Goal: Information Seeking & Learning: Learn about a topic

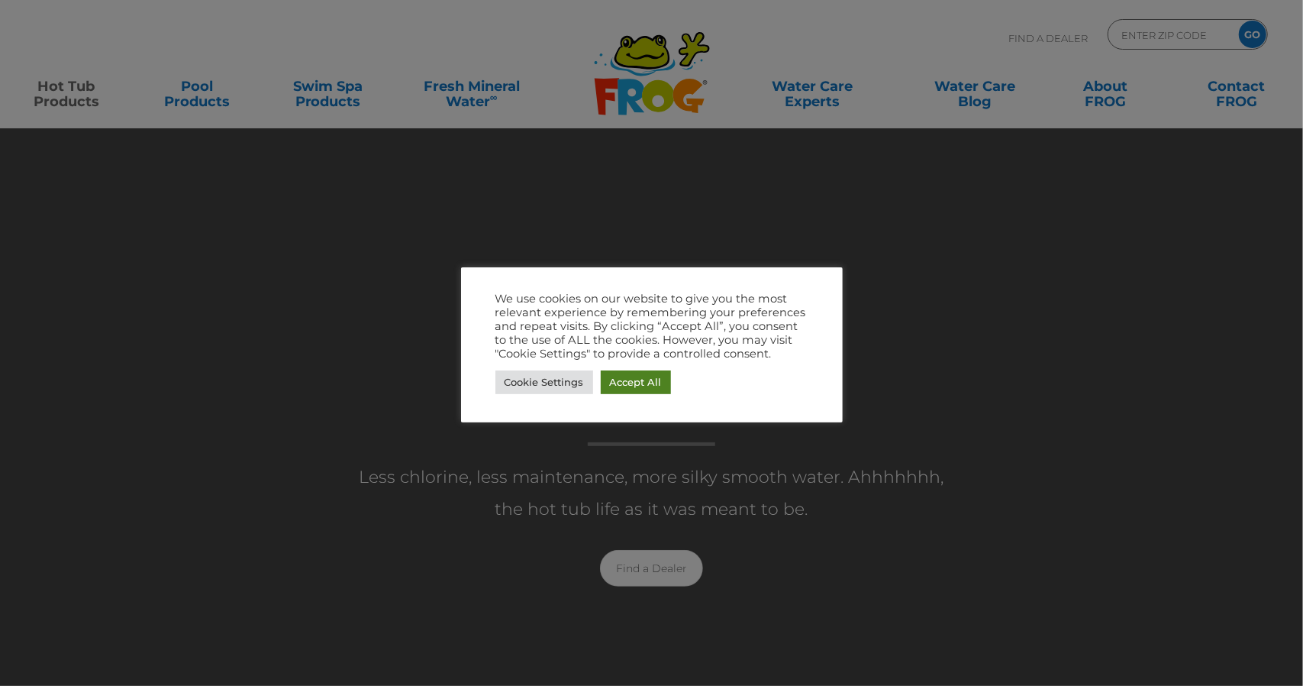
click at [651, 389] on link "Accept All" at bounding box center [636, 382] width 70 height 24
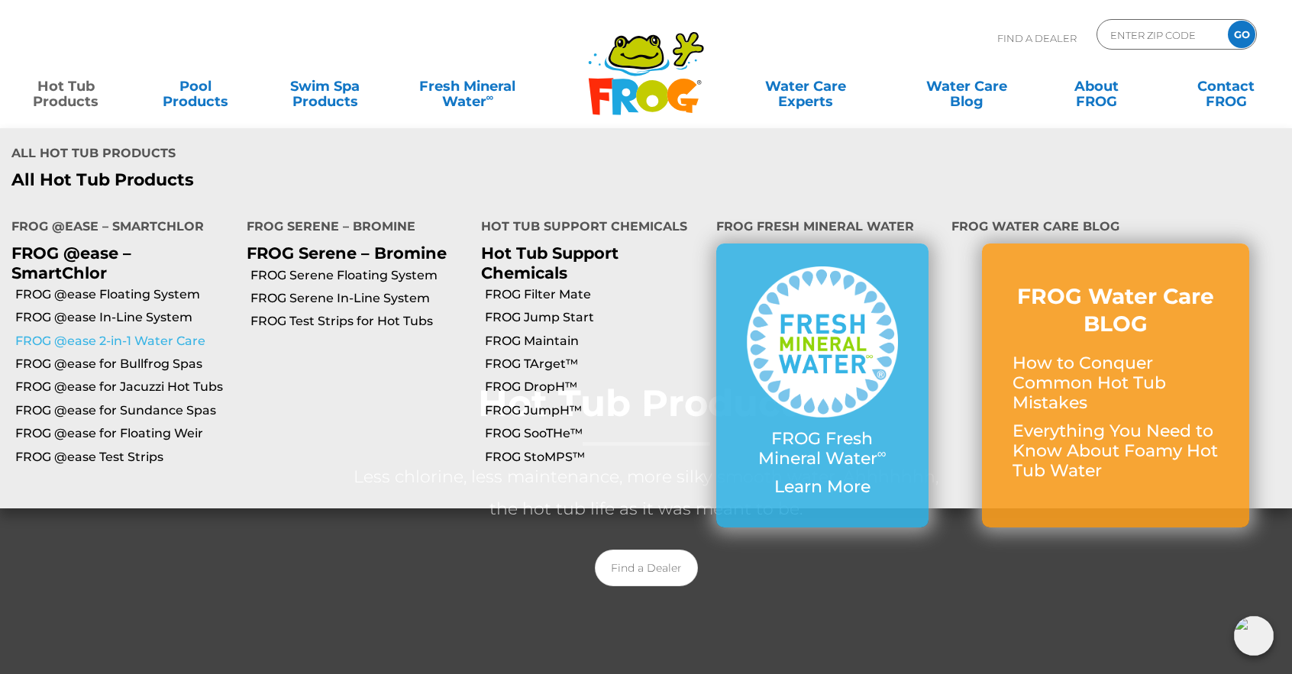
click at [84, 333] on link "FROG @ease 2-in-1 Water Care" at bounding box center [125, 341] width 220 height 17
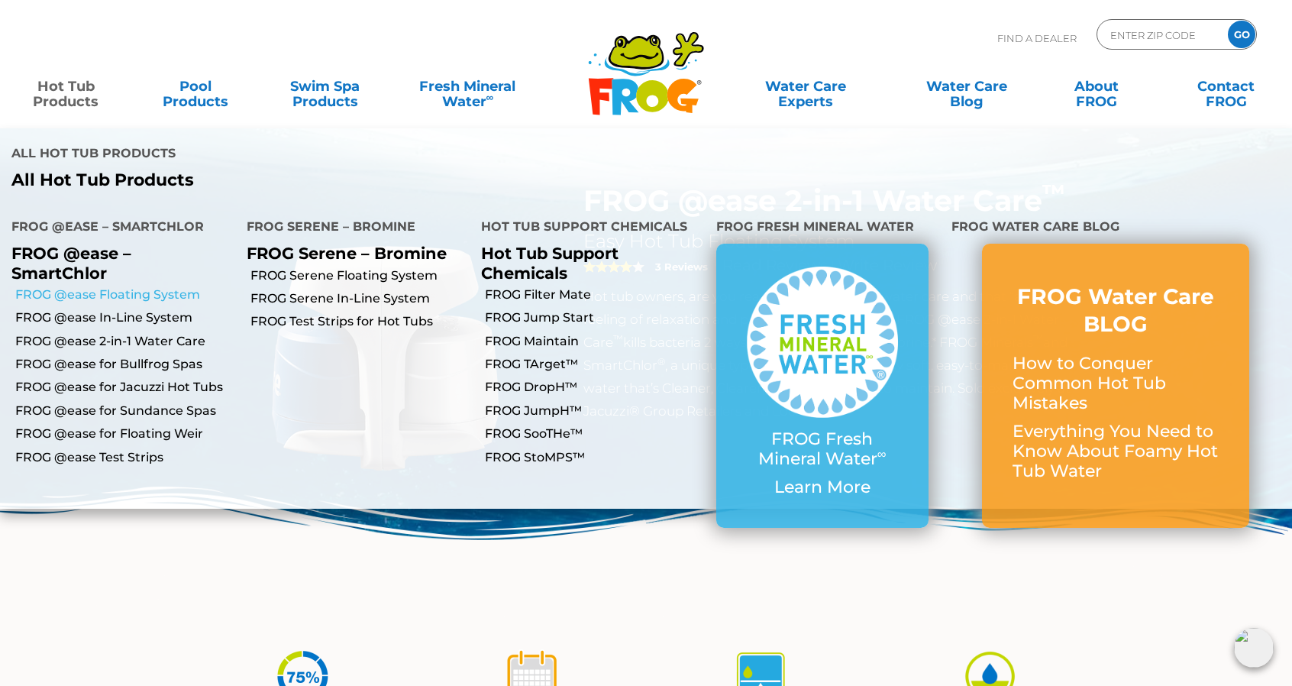
click at [89, 286] on link "FROG @ease Floating System" at bounding box center [125, 294] width 220 height 17
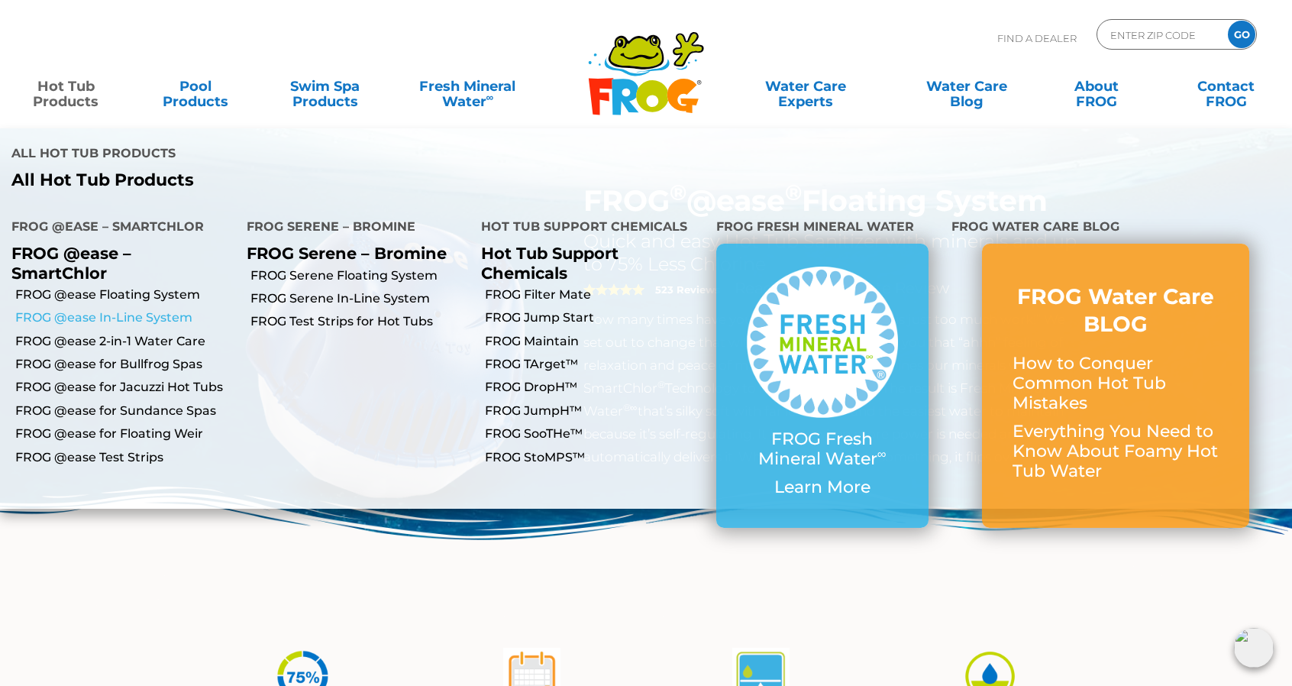
click at [83, 309] on link "FROG @ease In-Line System" at bounding box center [125, 317] width 220 height 17
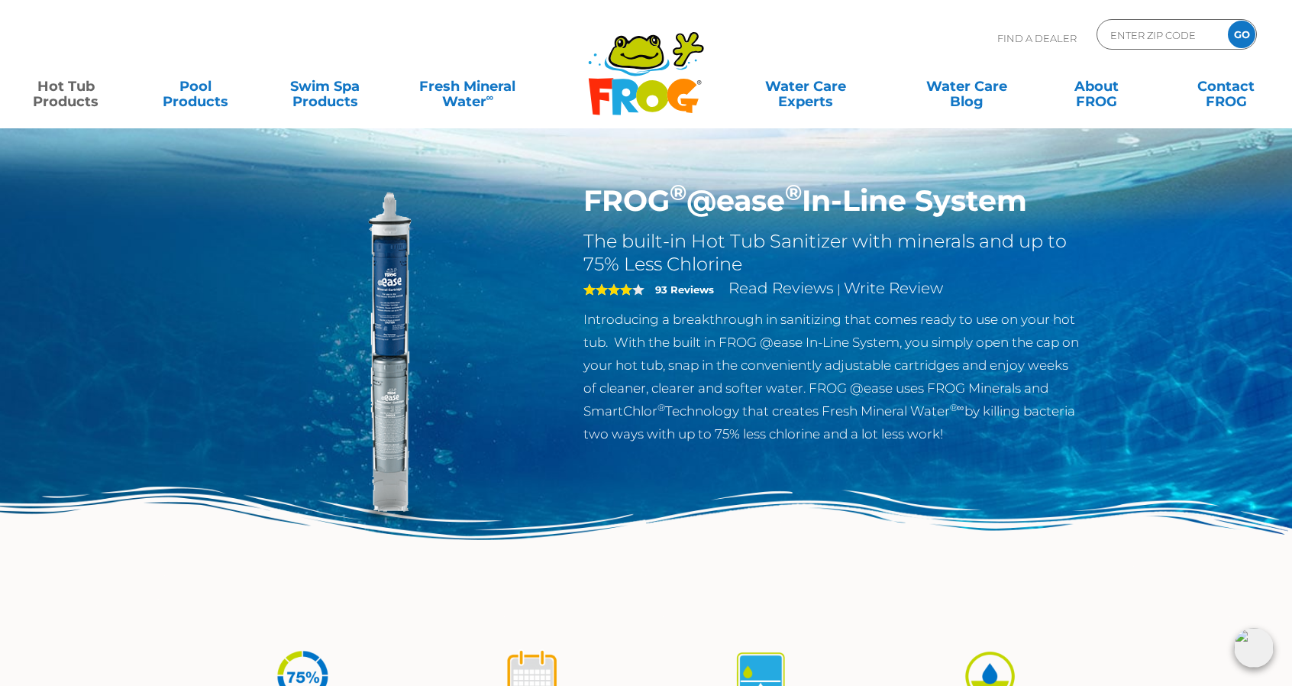
click at [50, 86] on link "Hot Tub Products" at bounding box center [65, 86] width 101 height 31
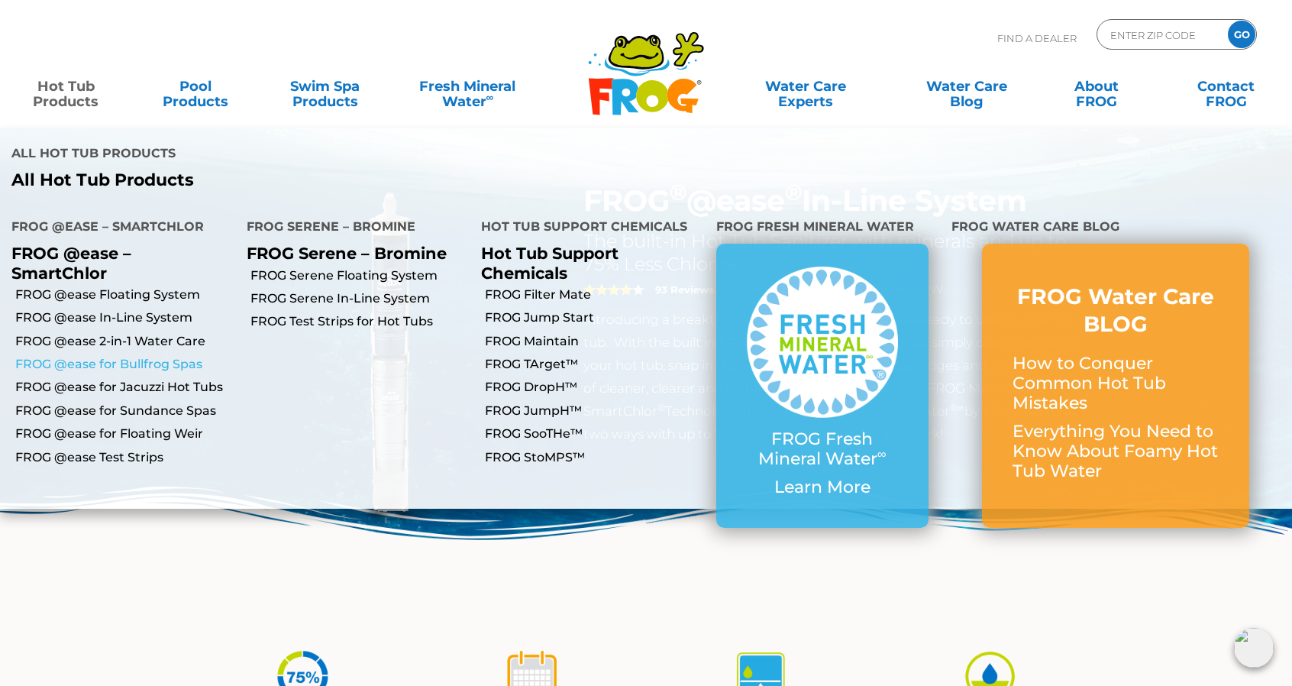
click at [119, 356] on link "FROG @ease for Bullfrog Spas" at bounding box center [125, 364] width 220 height 17
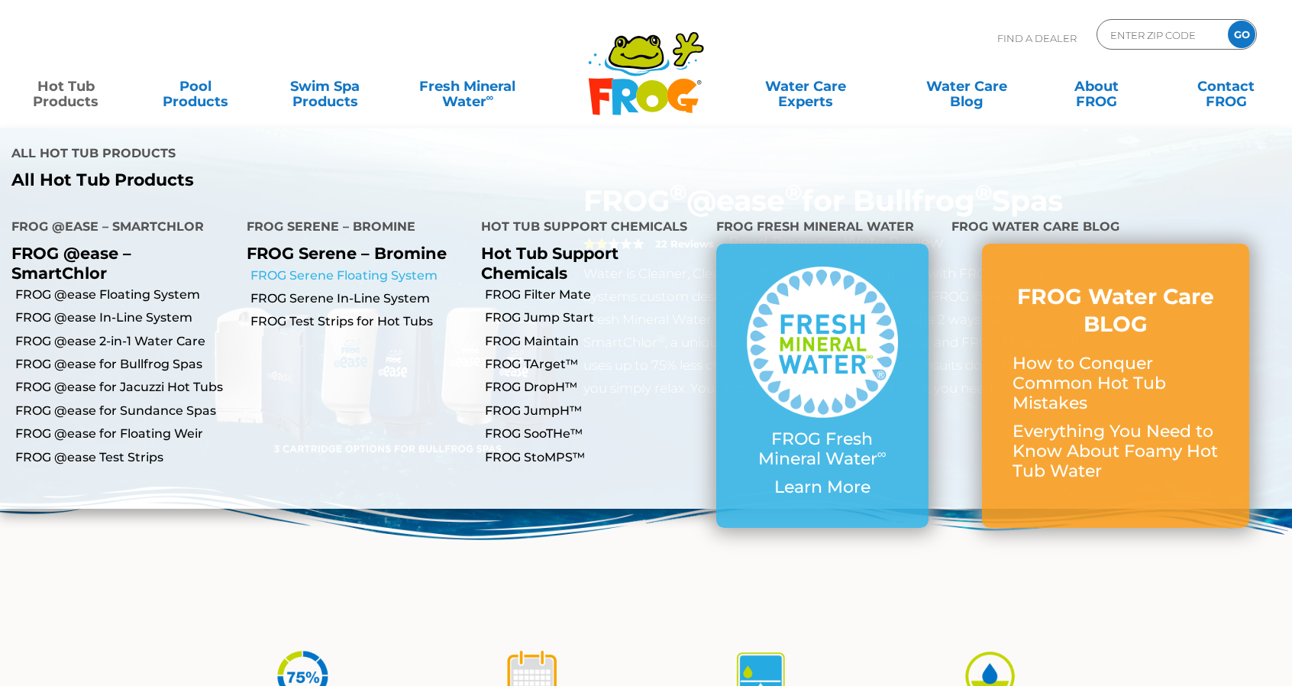
click at [408, 267] on link "FROG Serene Floating System" at bounding box center [360, 275] width 220 height 17
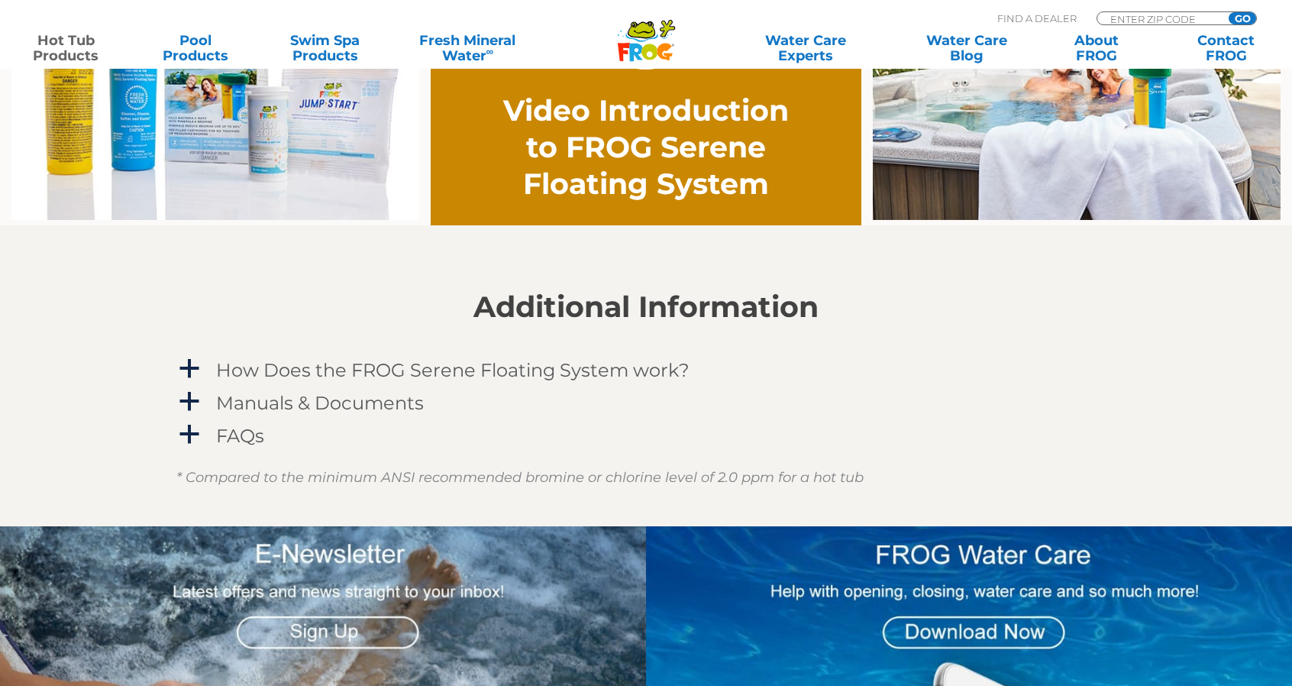
scroll to position [1222, 0]
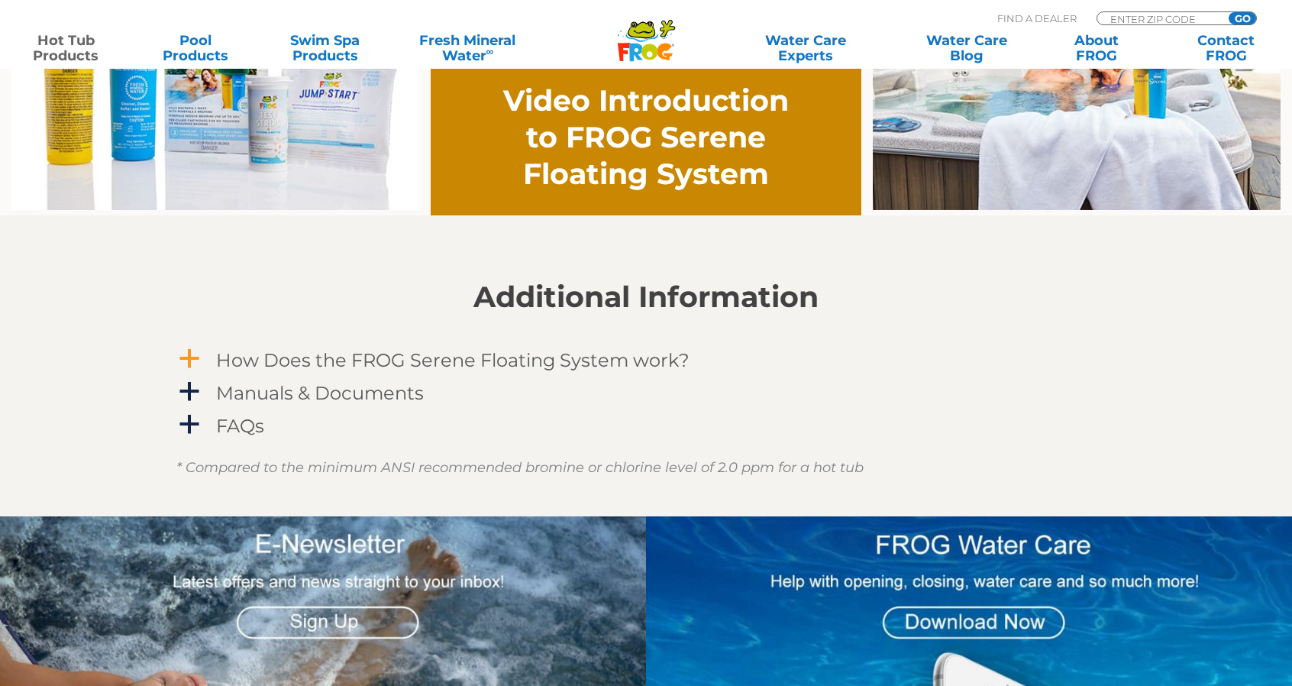
click at [195, 357] on span "a" at bounding box center [189, 358] width 23 height 23
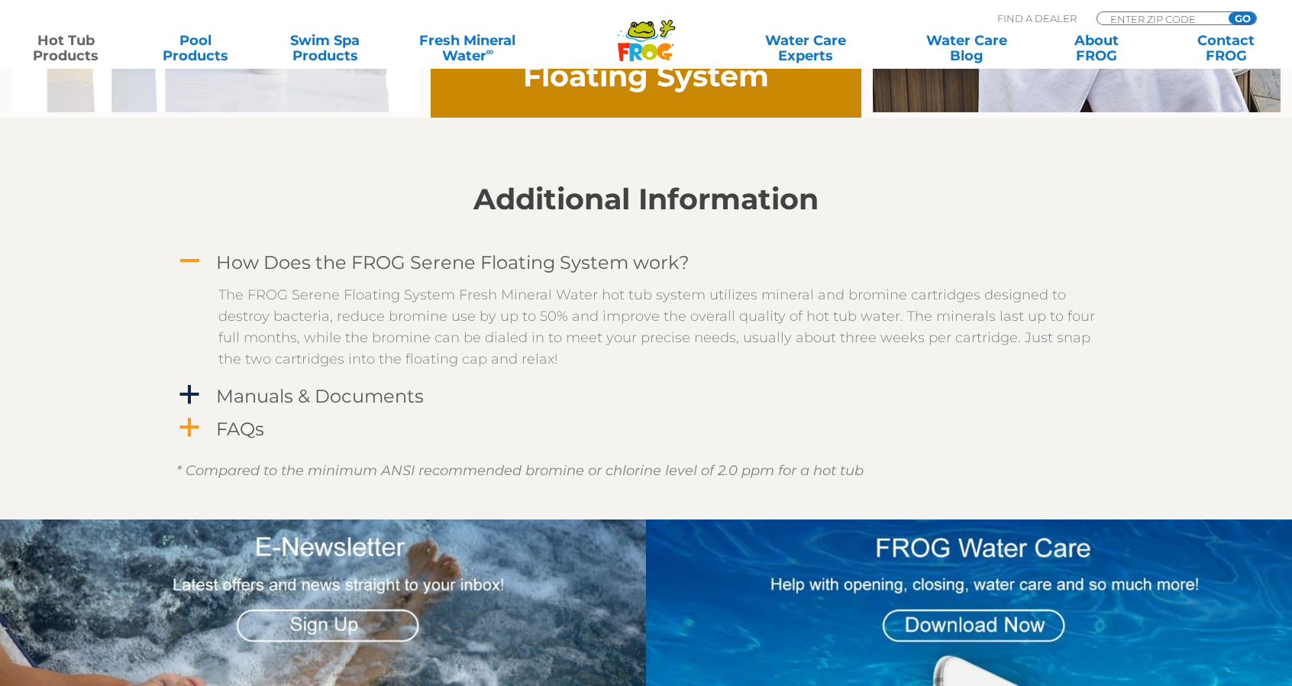
scroll to position [1374, 0]
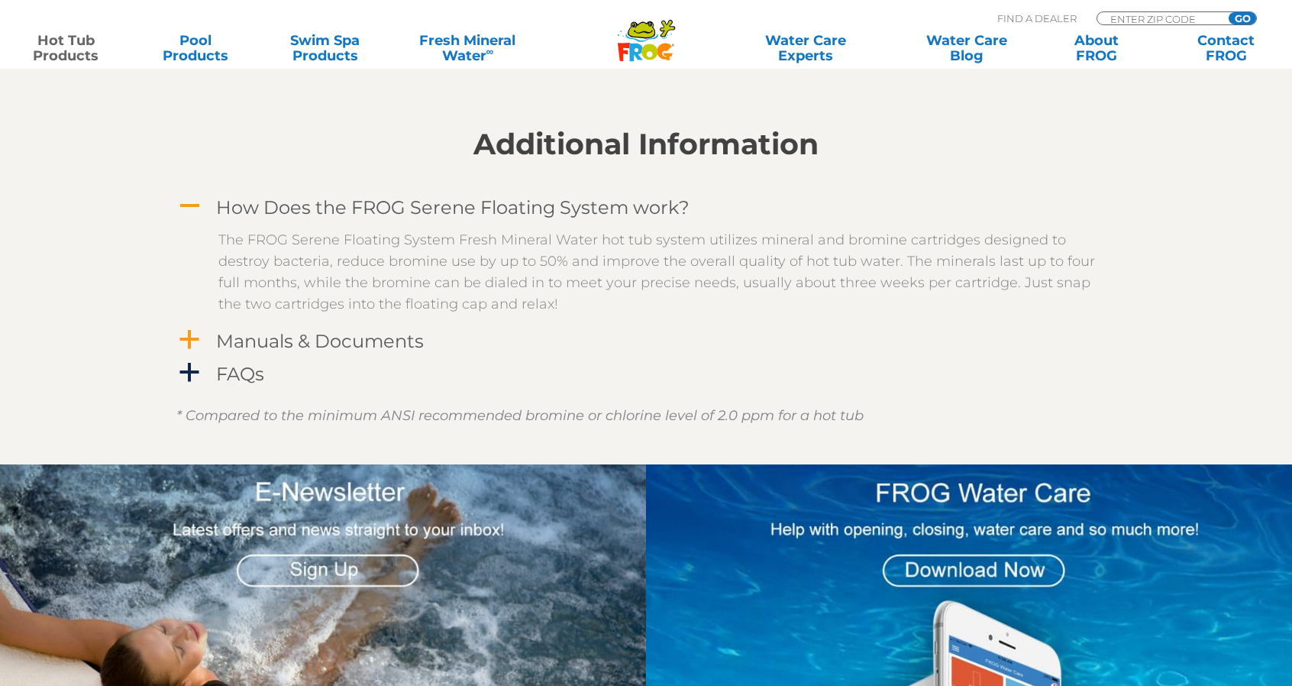
click at [196, 343] on span "a" at bounding box center [189, 339] width 23 height 23
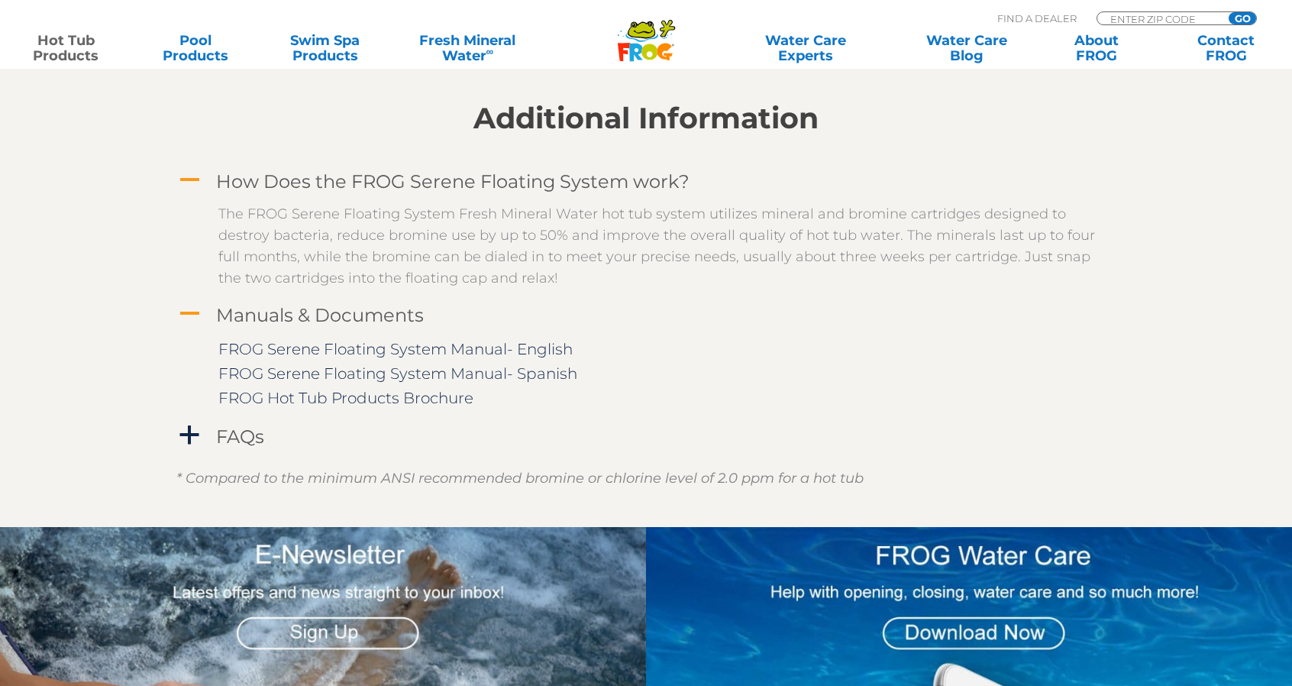
scroll to position [1451, 0]
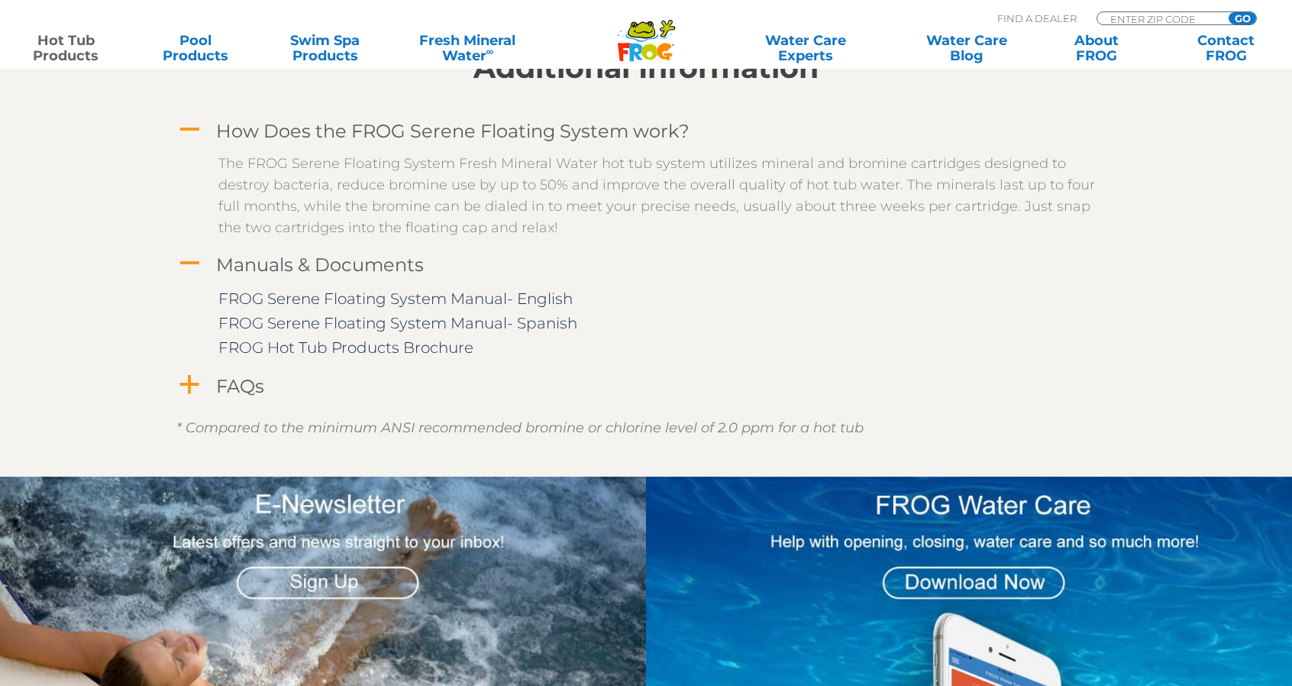
click at [196, 388] on span "a" at bounding box center [189, 384] width 23 height 23
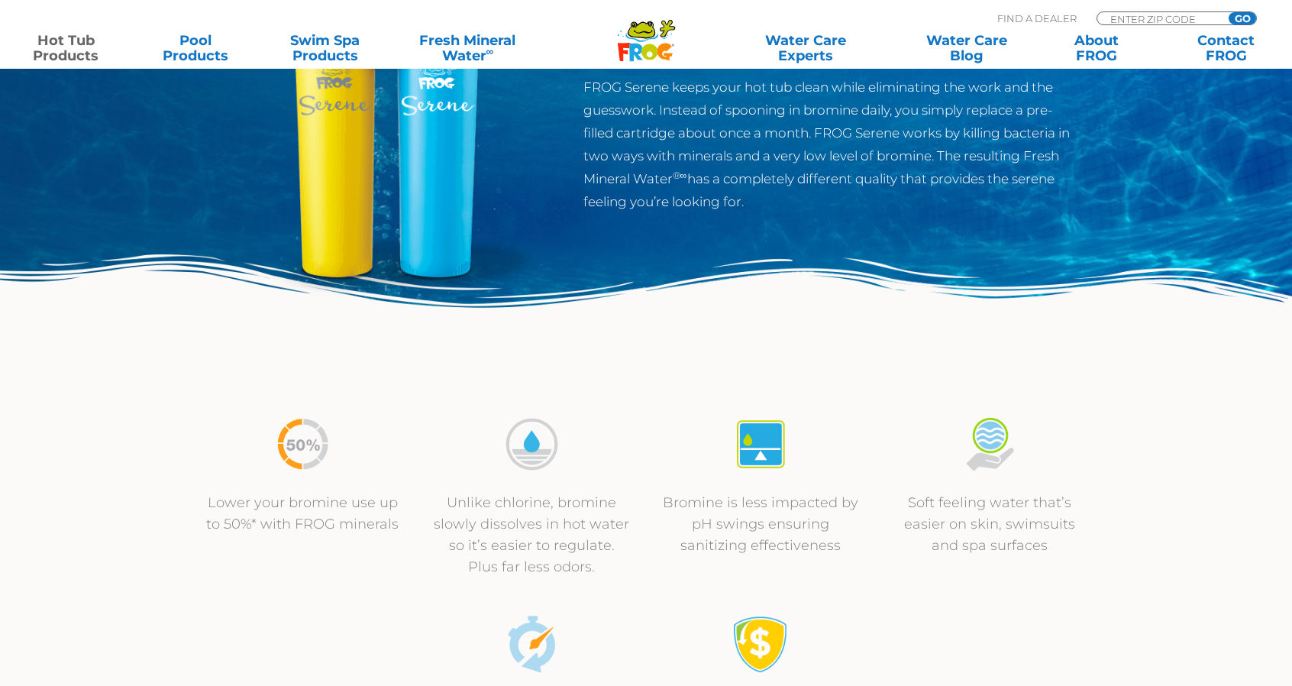
scroll to position [0, 0]
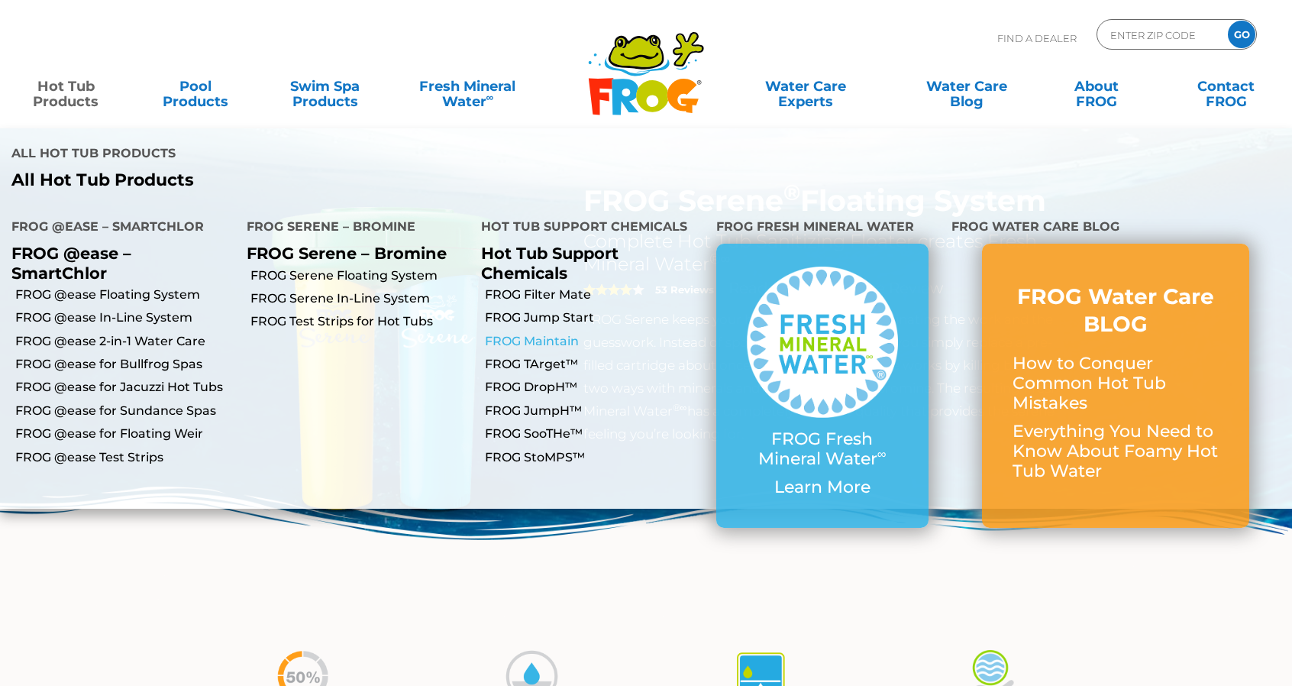
click at [558, 333] on link "FROG Maintain" at bounding box center [595, 341] width 220 height 17
